Goal: Information Seeking & Learning: Find specific fact

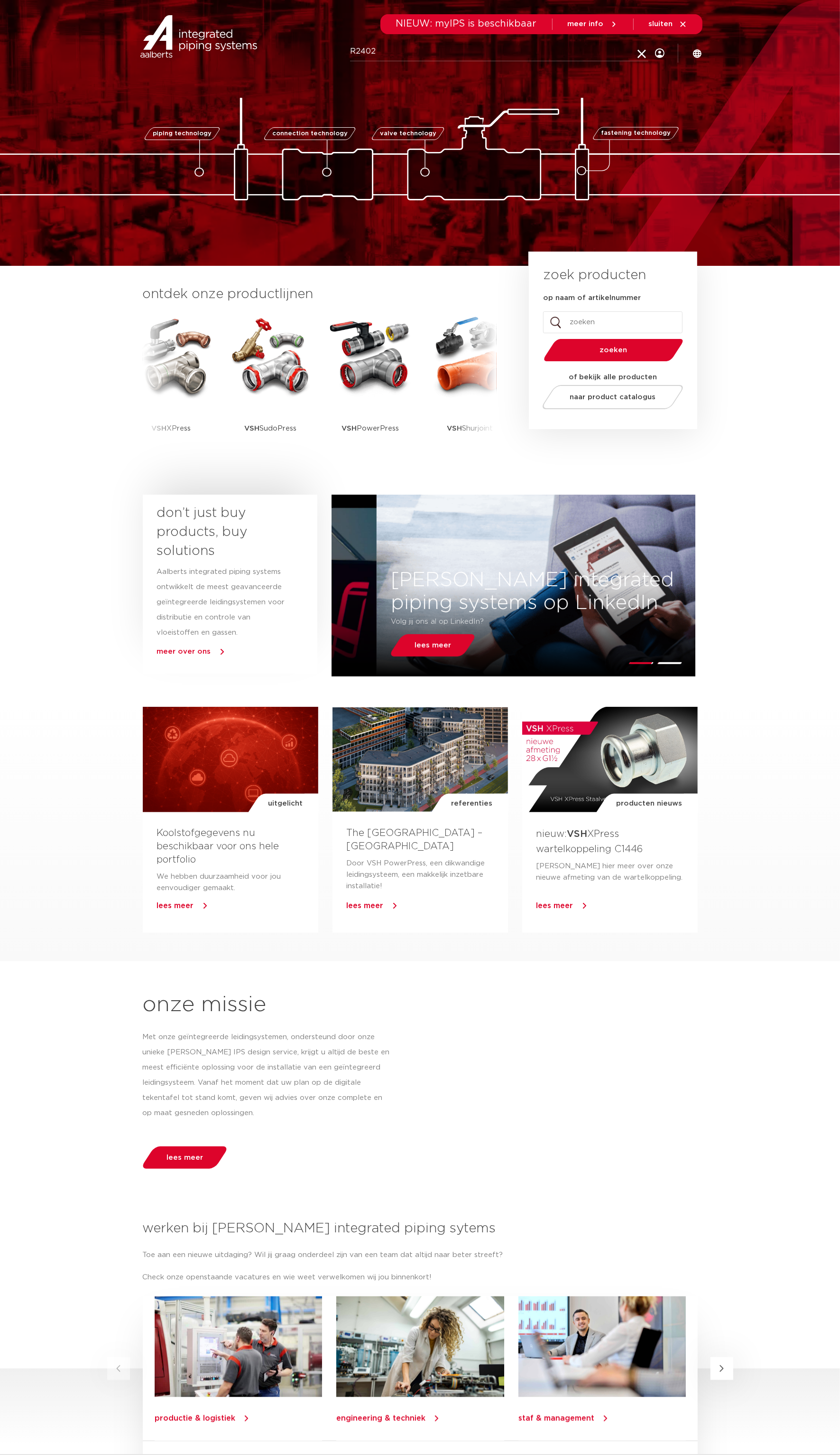
type input "R2402"
click button "Zoeken" at bounding box center [0, 0] width 0 height 0
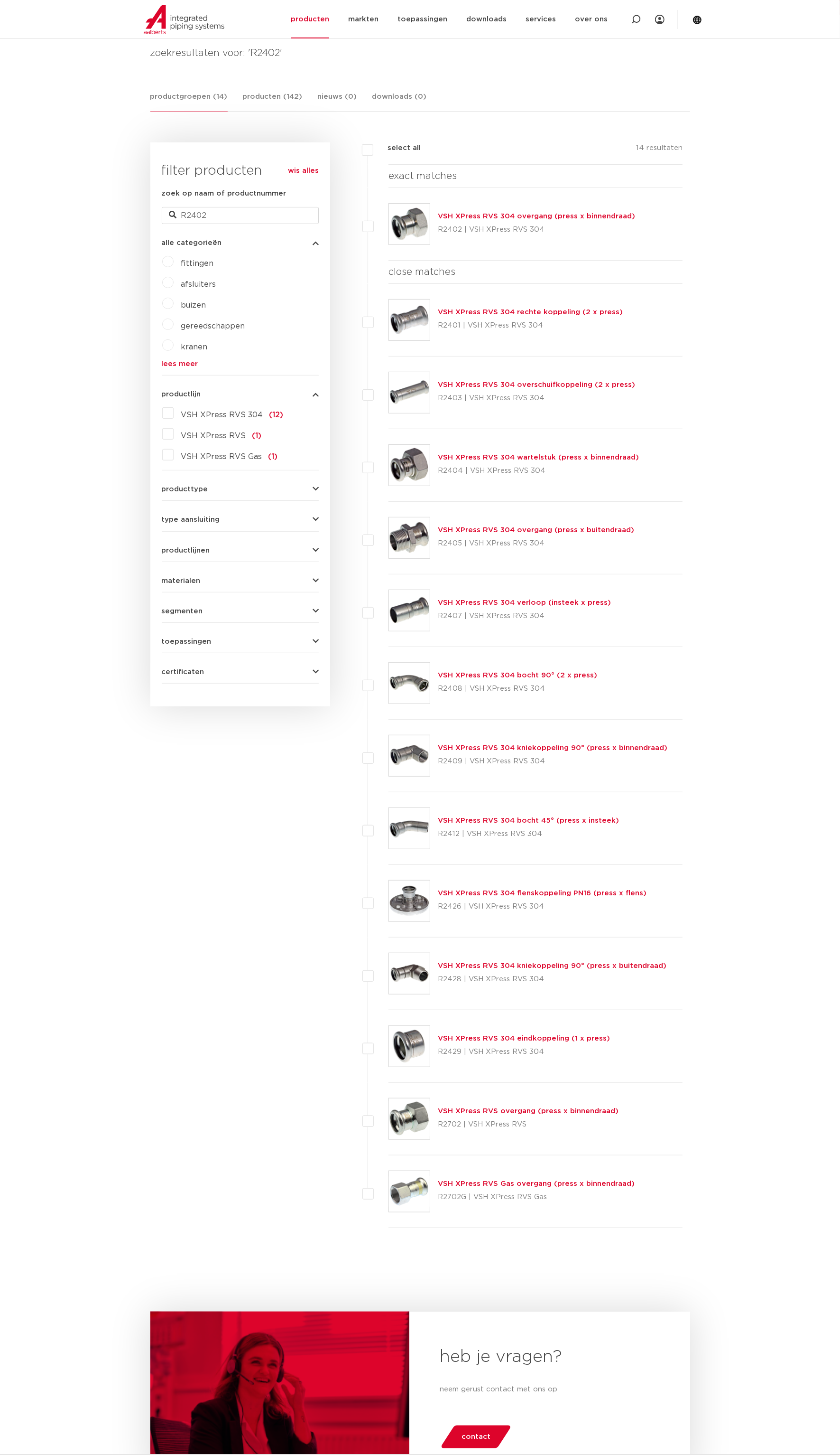
click at [539, 212] on link "VSH XPress RVS 304 overgang (press x binnendraad)" at bounding box center [536, 216] width 197 height 7
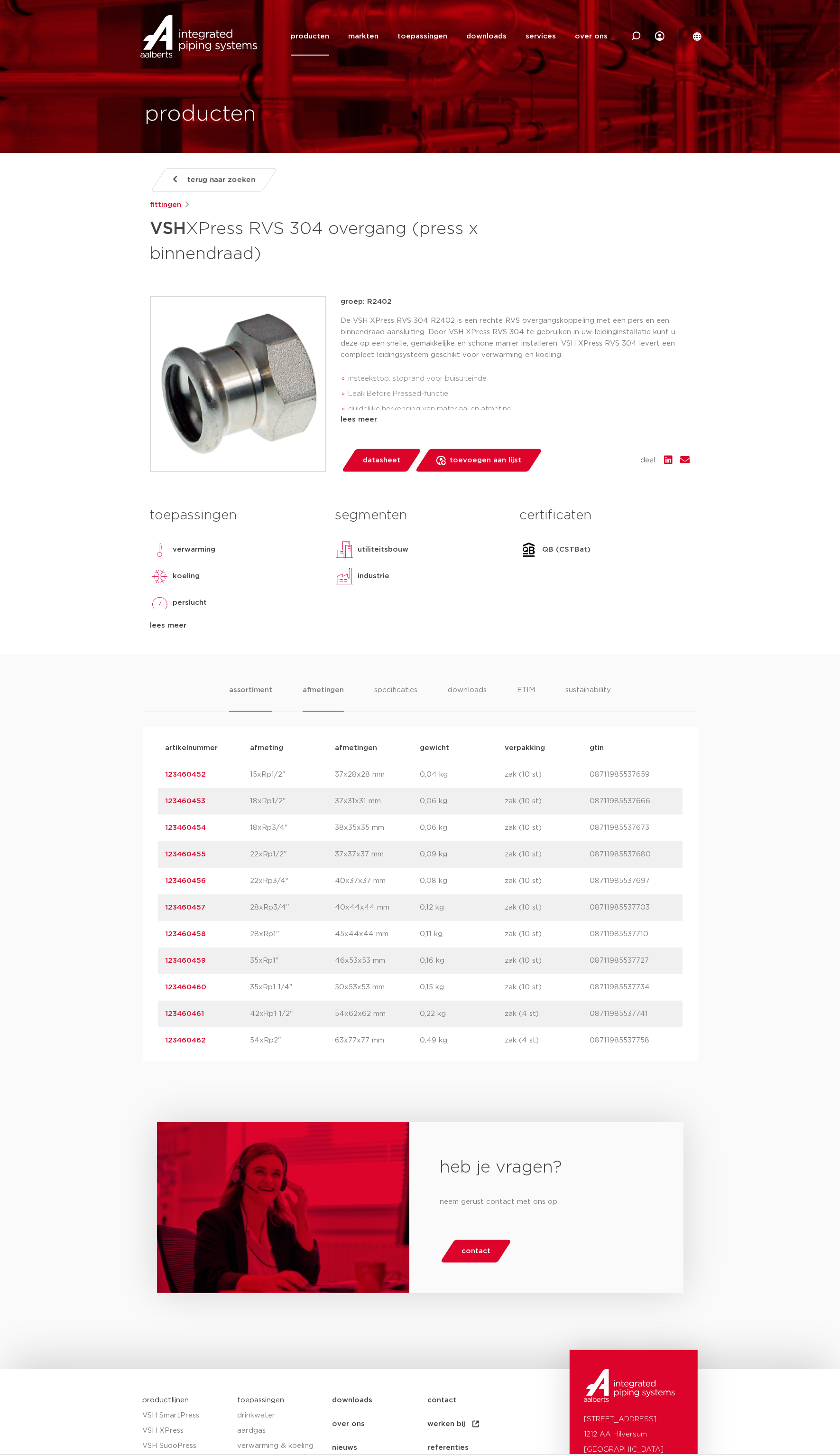
click at [325, 690] on li "afmetingen" at bounding box center [323, 698] width 41 height 27
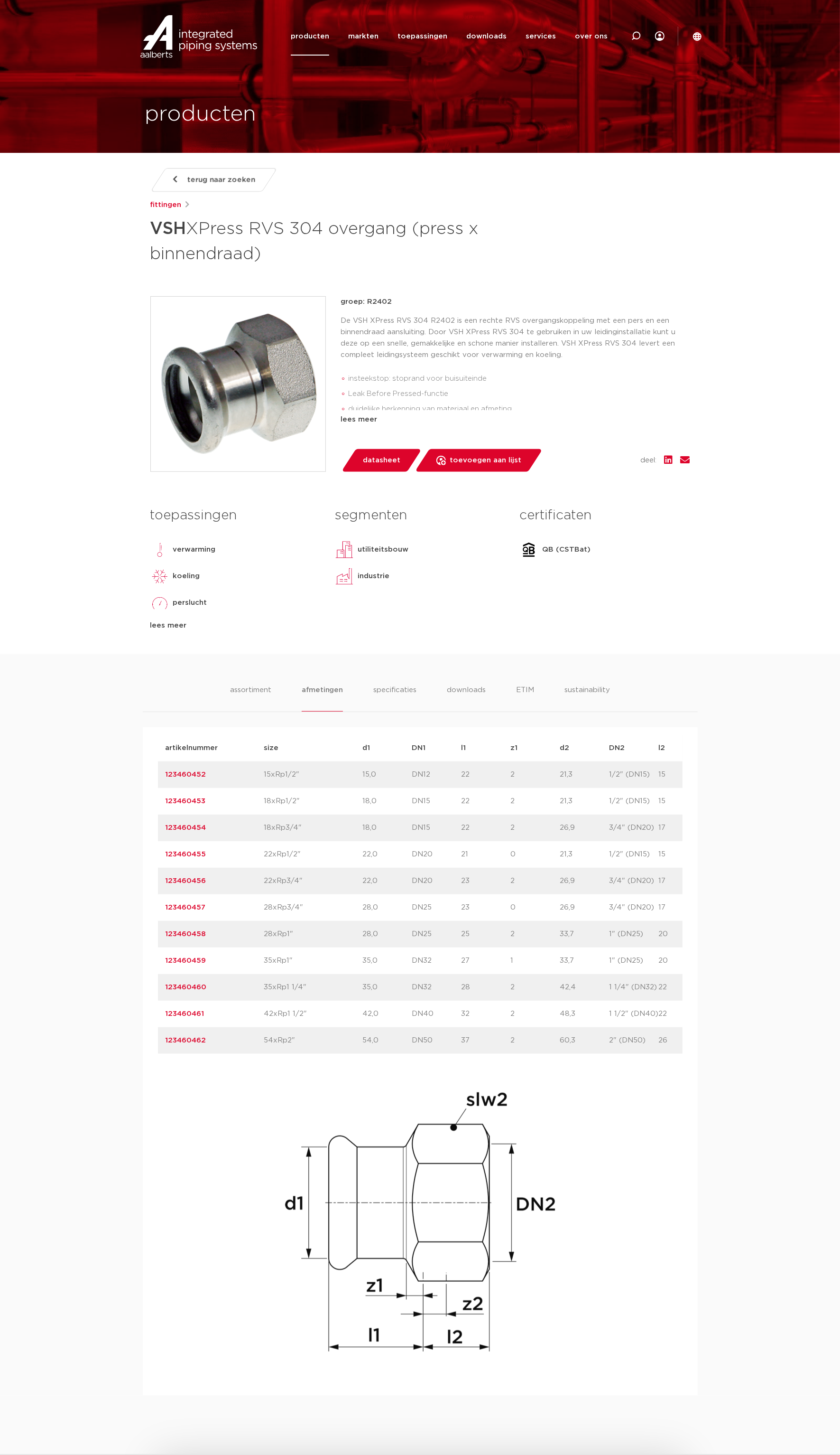
scroll to position [0, 107]
